Goal: Task Accomplishment & Management: Use online tool/utility

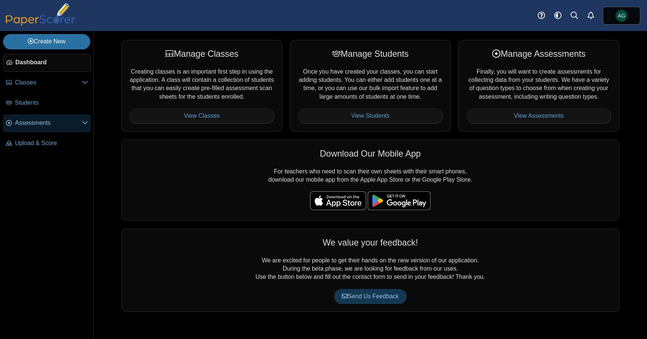
click at [30, 125] on span "Assessments" at bounding box center [48, 123] width 67 height 8
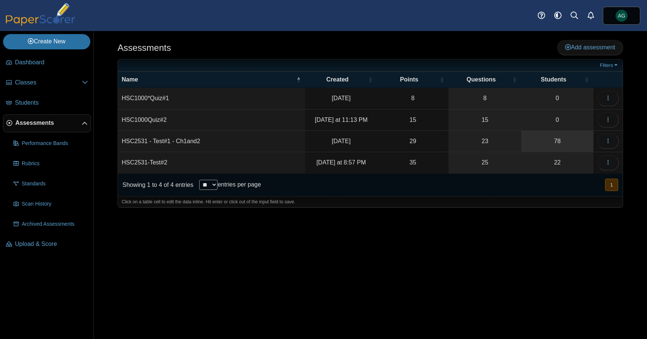
click at [566, 141] on link "78" at bounding box center [557, 141] width 72 height 21
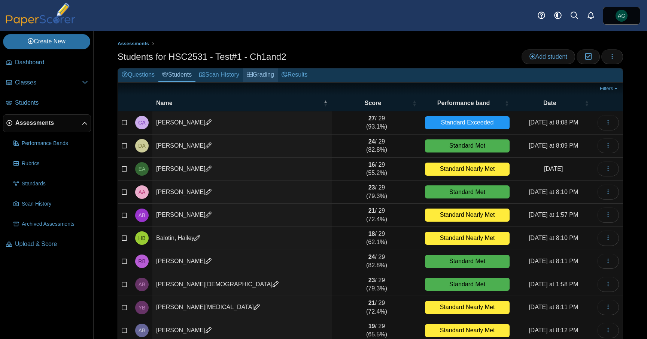
click at [264, 76] on link "Grading" at bounding box center [260, 75] width 35 height 14
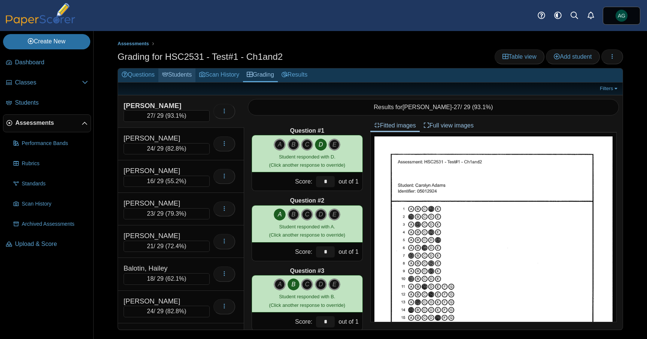
click at [185, 73] on link "Students" at bounding box center [176, 75] width 37 height 14
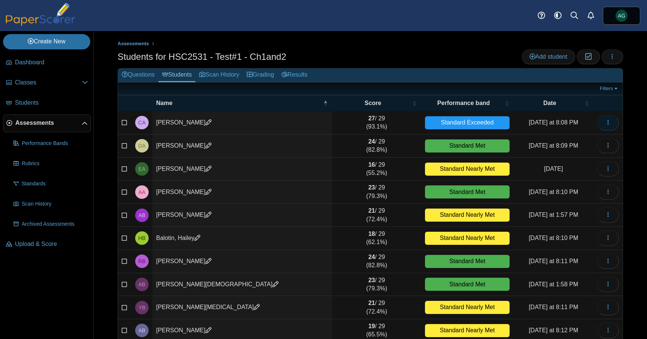
click at [613, 126] on button "button" at bounding box center [608, 122] width 22 height 15
click at [260, 75] on link "Grading" at bounding box center [260, 75] width 35 height 14
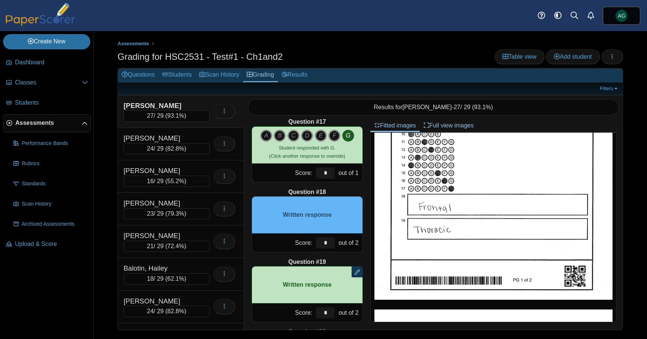
scroll to position [1129, 0]
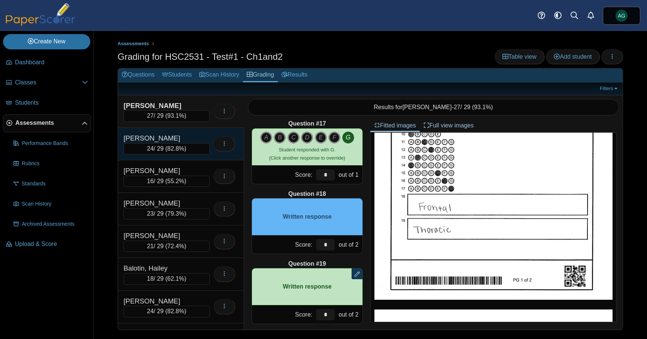
click at [195, 139] on div "Aguila, Daniela" at bounding box center [161, 139] width 75 height 10
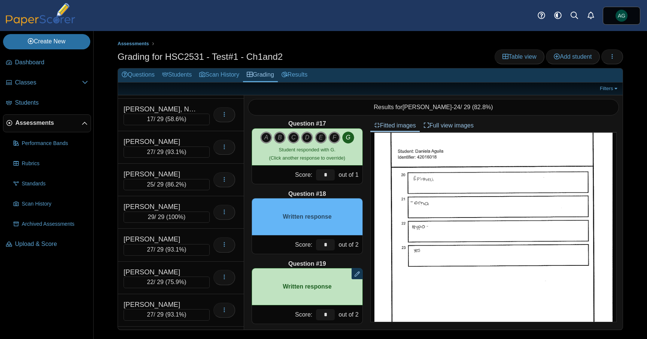
scroll to position [2309, 0]
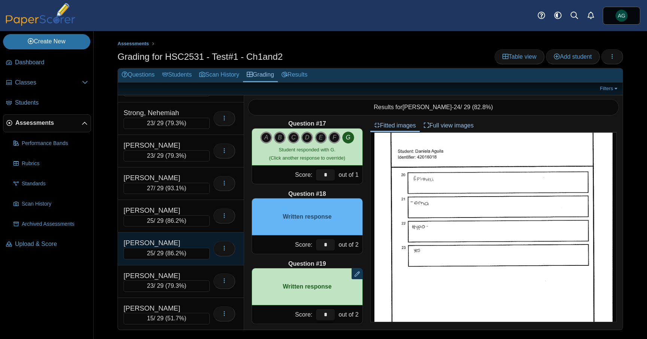
click at [201, 243] on div "[PERSON_NAME]" at bounding box center [167, 243] width 86 height 10
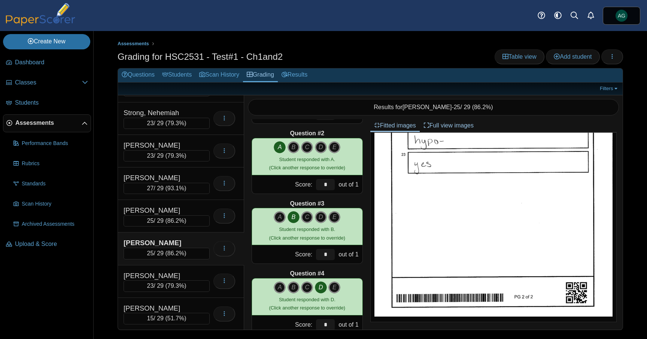
scroll to position [0, 0]
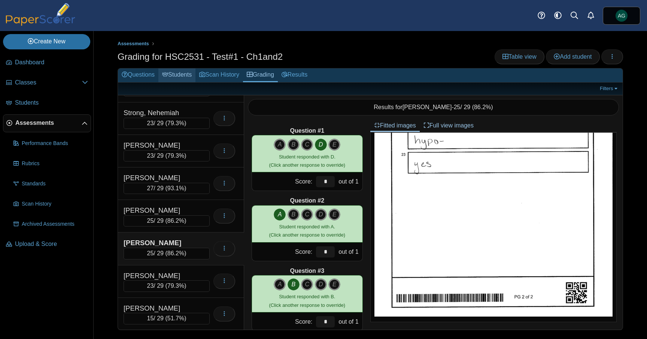
click at [182, 76] on link "Students" at bounding box center [176, 75] width 37 height 14
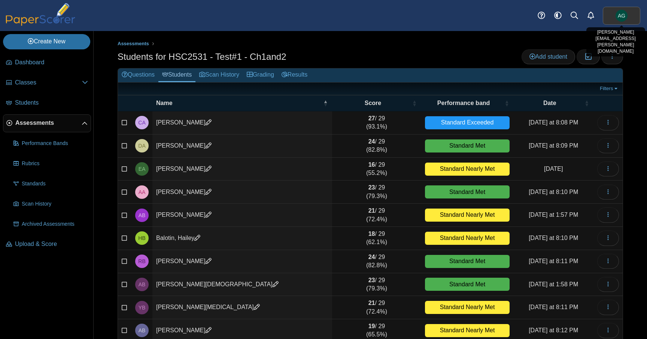
click at [612, 17] on link "AG" at bounding box center [621, 16] width 37 height 18
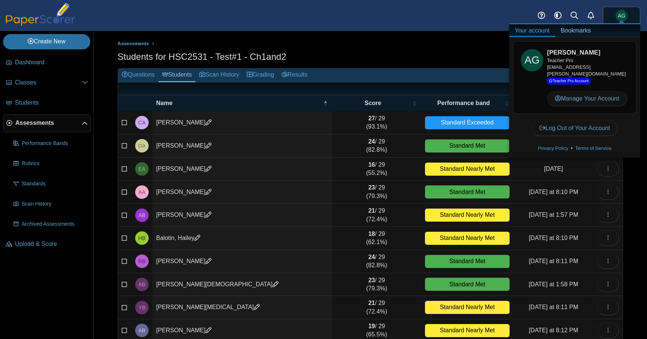
click at [410, 48] on div "Assessments Students for HSC2531 - Test#1 - Ch1and2 Add student Moderation 0 Lo…" at bounding box center [370, 206] width 505 height 333
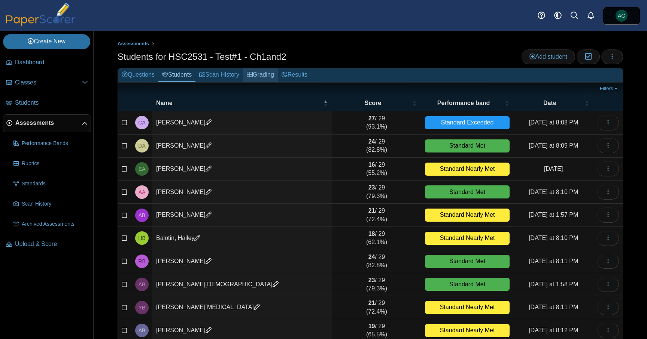
click at [274, 77] on link "Grading" at bounding box center [260, 75] width 35 height 14
